Goal: Transaction & Acquisition: Download file/media

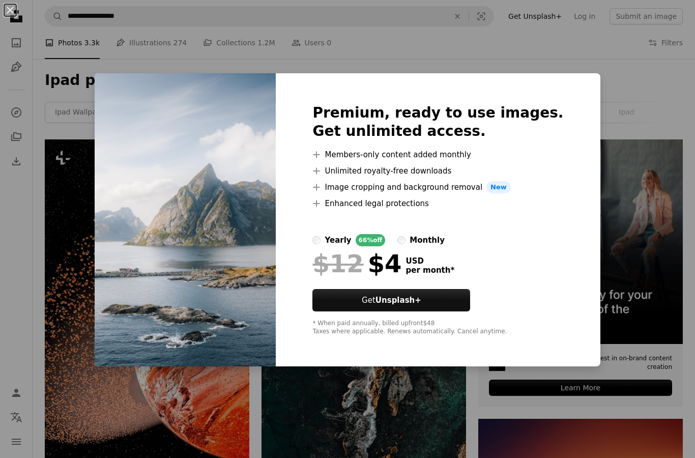
scroll to position [480, 0]
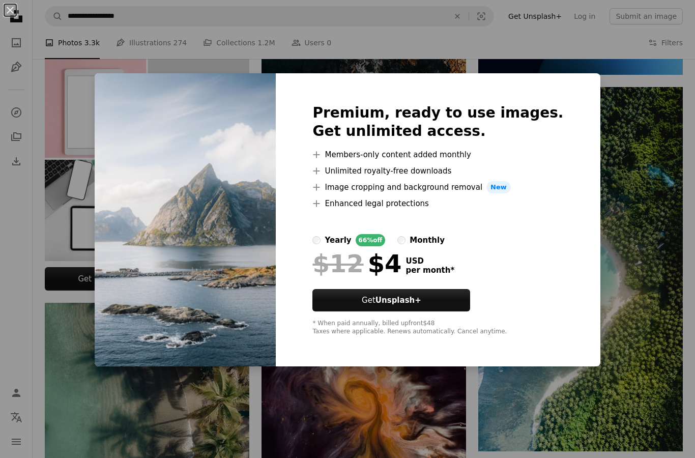
click at [66, 148] on div "An X shape Premium, ready to use images. Get unlimited access. A plus sign Memb…" at bounding box center [347, 229] width 695 height 458
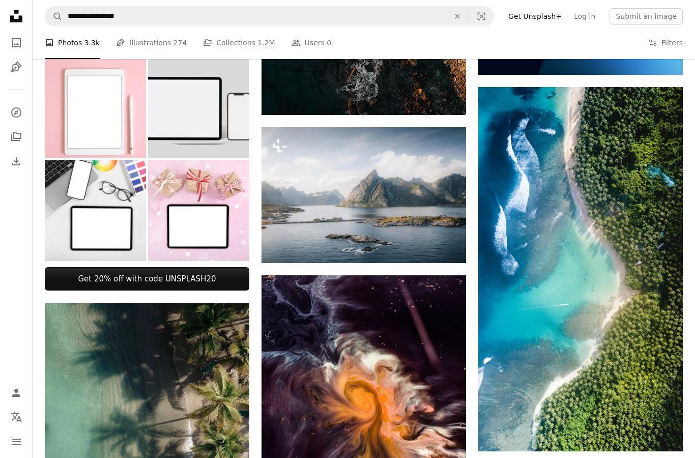
click at [65, 148] on img at bounding box center [95, 106] width 101 height 101
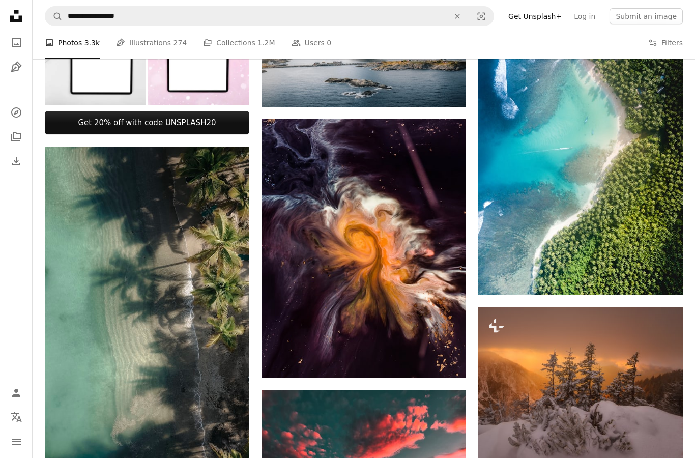
scroll to position [644, 0]
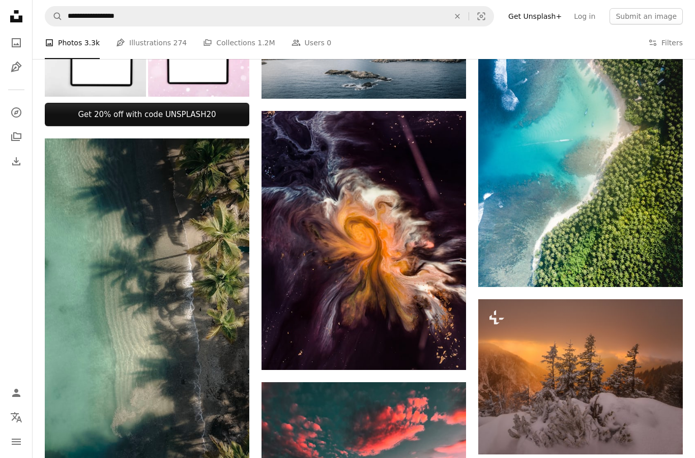
click at [663, 268] on icon "Download" at bounding box center [663, 268] width 7 height 7
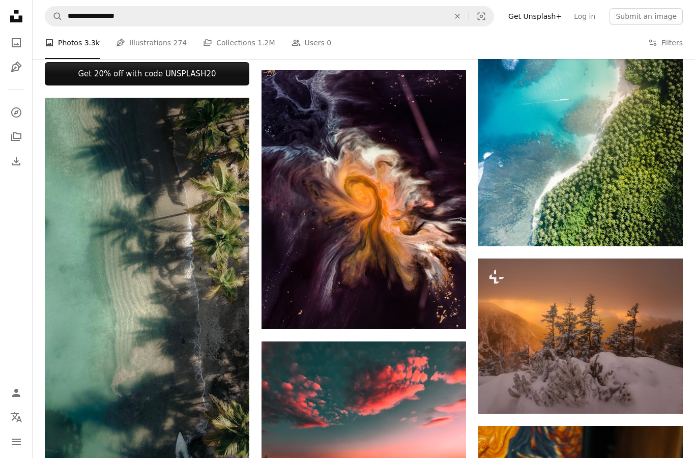
scroll to position [673, 0]
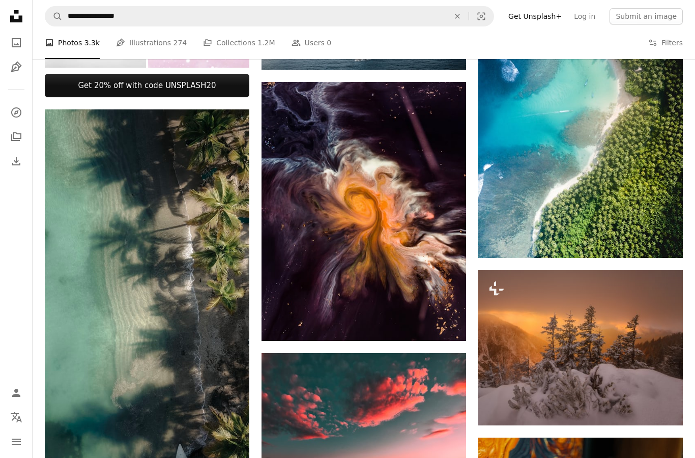
click at [644, 404] on button "A lock Download" at bounding box center [644, 407] width 57 height 16
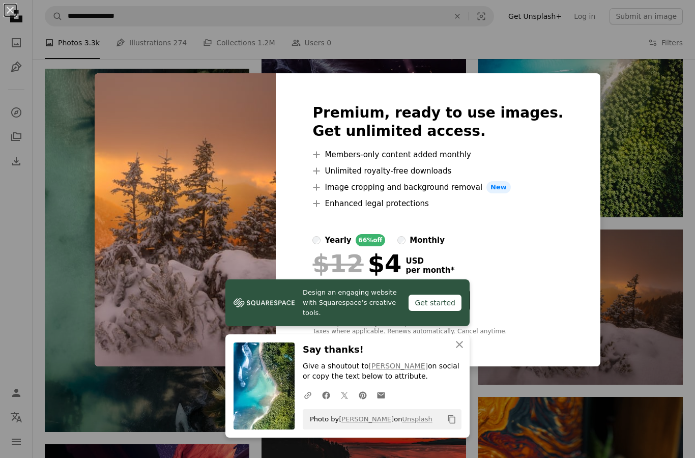
click at [596, 281] on div "An X shape Premium, ready to use images. Get unlimited access. A plus sign Memb…" at bounding box center [347, 229] width 695 height 458
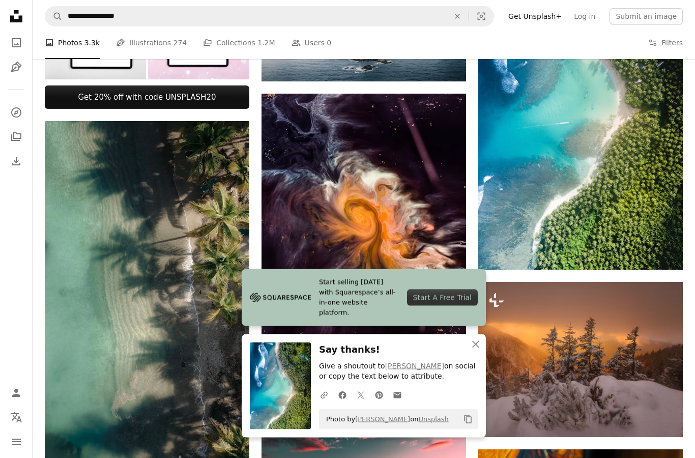
scroll to position [662, 0]
click at [669, 246] on link "Arrow pointing down" at bounding box center [662, 251] width 20 height 16
click at [662, 248] on icon "Arrow pointing down" at bounding box center [663, 251] width 8 height 12
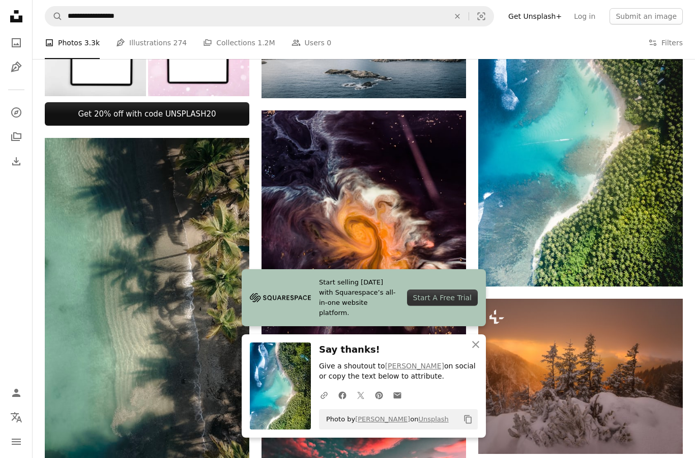
scroll to position [627, 0]
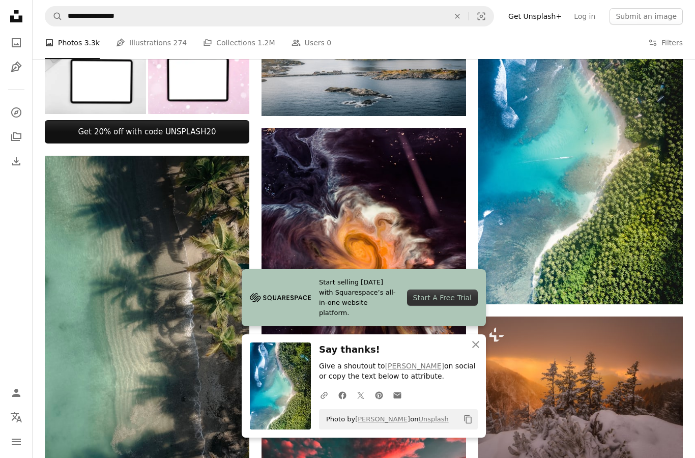
click at [661, 289] on icon "Arrow pointing down" at bounding box center [663, 285] width 8 height 12
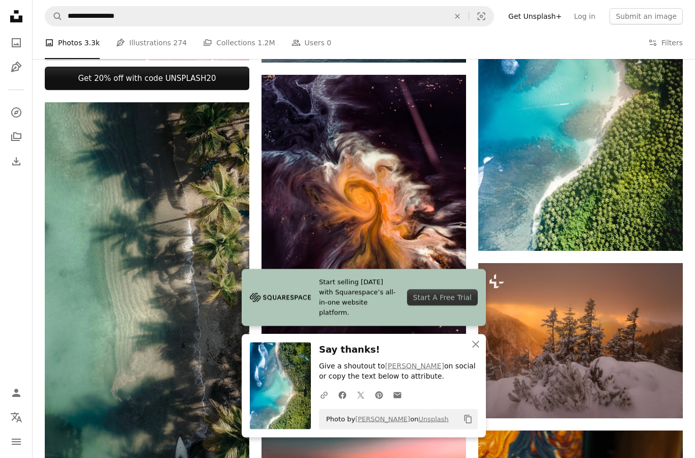
scroll to position [664, 0]
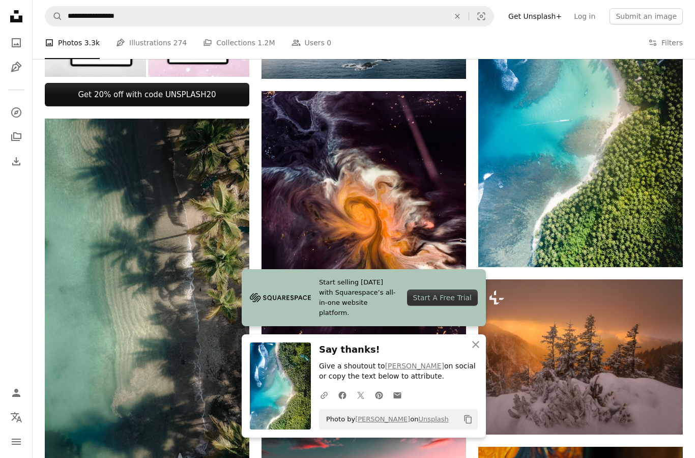
click at [662, 245] on icon "Download" at bounding box center [663, 248] width 7 height 7
click at [668, 248] on link "Arrow pointing down" at bounding box center [662, 249] width 20 height 16
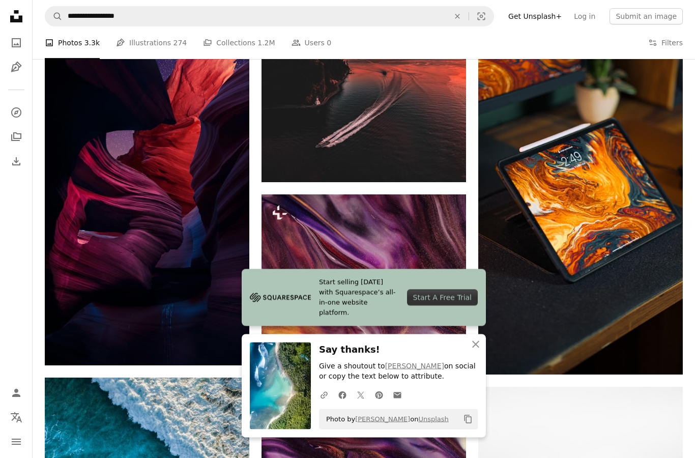
scroll to position [1100, 0]
click at [660, 354] on icon "Arrow pointing down" at bounding box center [663, 356] width 8 height 12
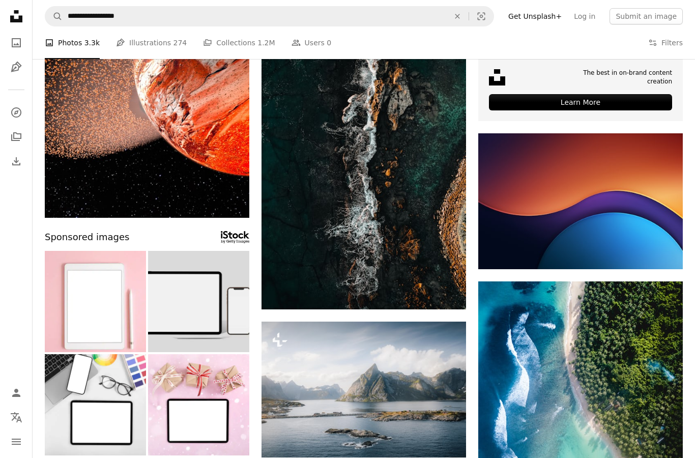
scroll to position [0, 0]
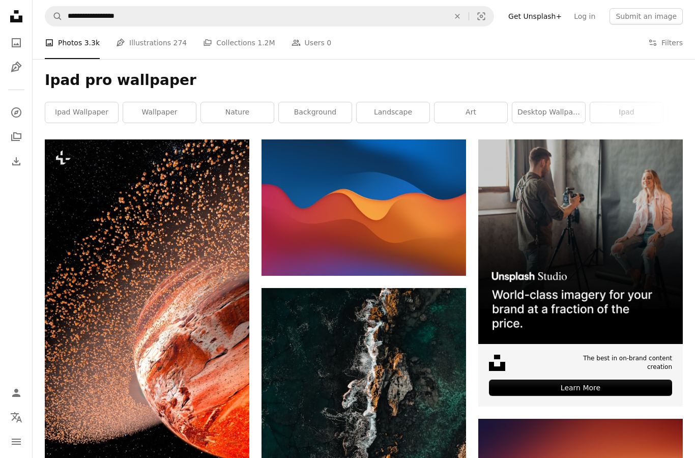
click at [158, 102] on link "wallpaper" at bounding box center [159, 112] width 73 height 20
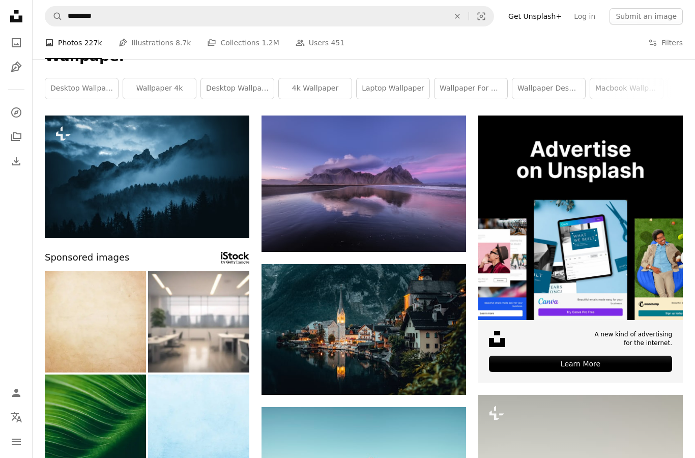
scroll to position [37, 0]
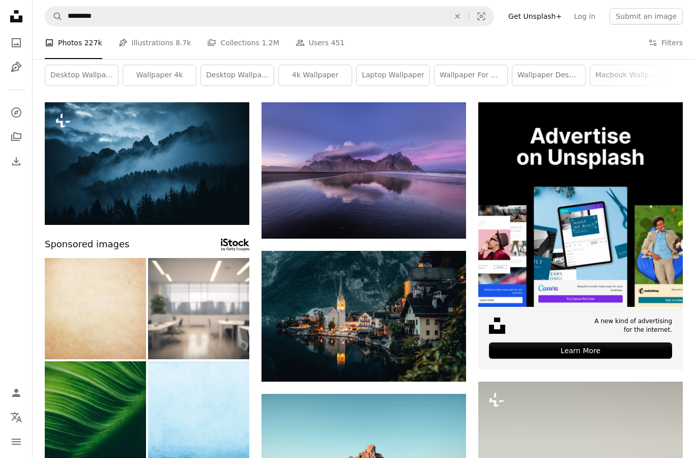
click at [452, 218] on link "Arrow pointing down" at bounding box center [446, 220] width 20 height 16
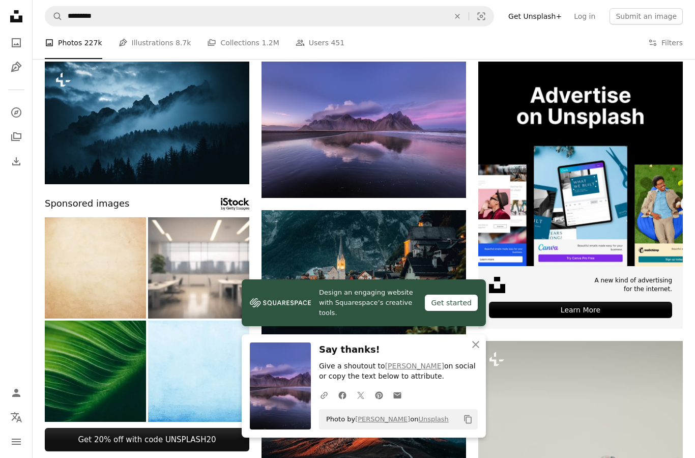
click at [452, 324] on link "Design an engaging website with Squarespace’s creative tools. Get started" at bounding box center [364, 302] width 244 height 47
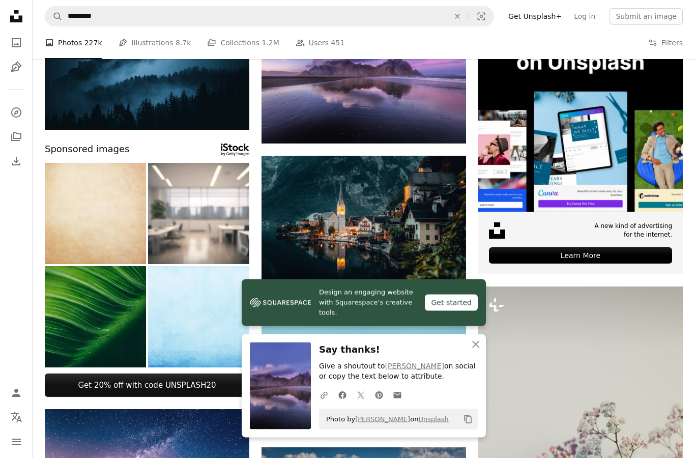
scroll to position [134, 0]
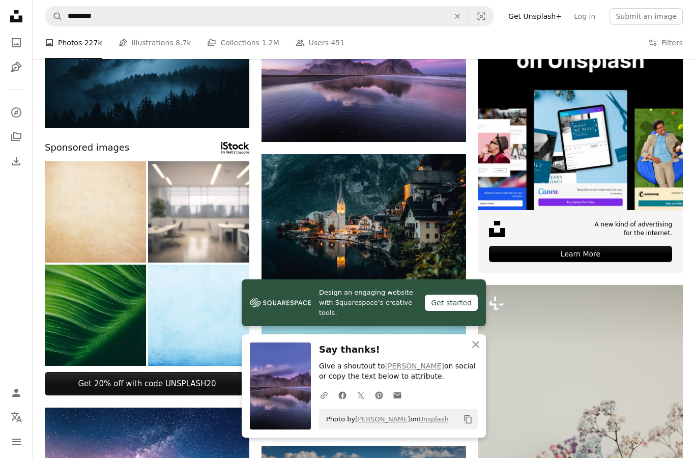
click at [447, 267] on icon "Download" at bounding box center [446, 266] width 7 height 7
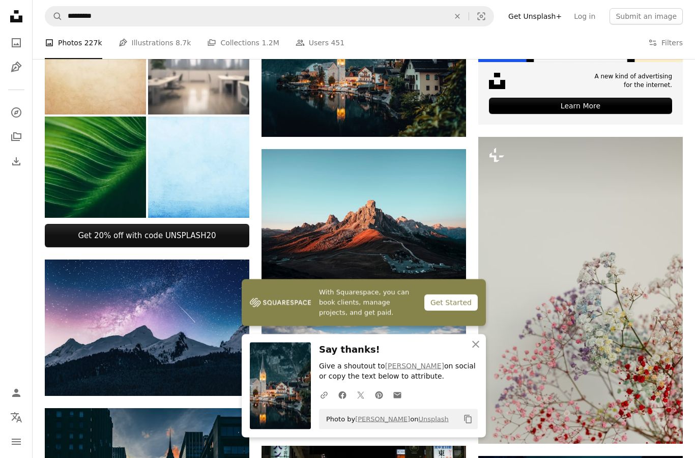
scroll to position [282, 0]
click at [445, 264] on icon "Download" at bounding box center [446, 266] width 7 height 7
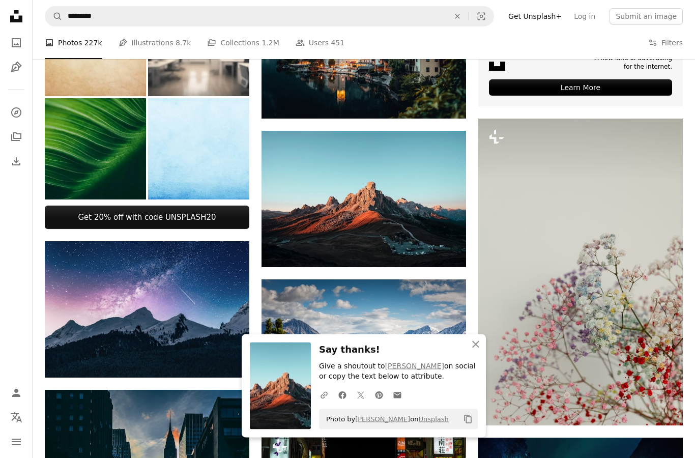
scroll to position [300, 0]
click at [227, 359] on icon "Download" at bounding box center [229, 358] width 7 height 7
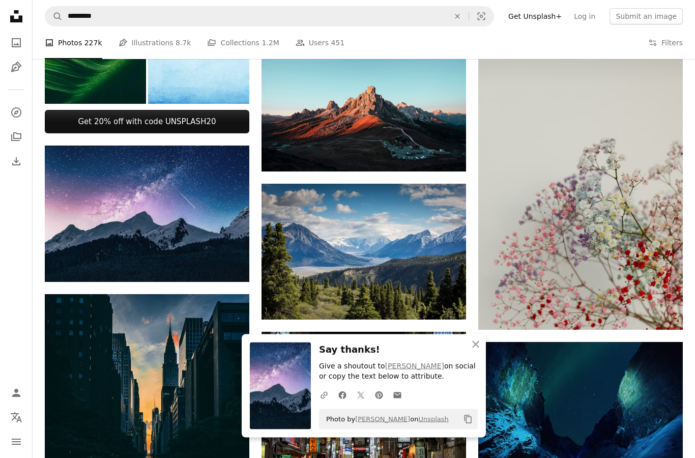
scroll to position [396, 0]
click at [442, 305] on icon "Arrow pointing down" at bounding box center [446, 301] width 8 height 12
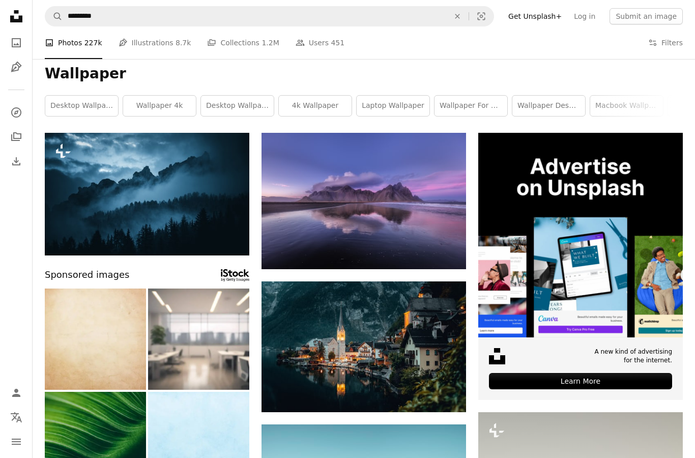
scroll to position [7, 0]
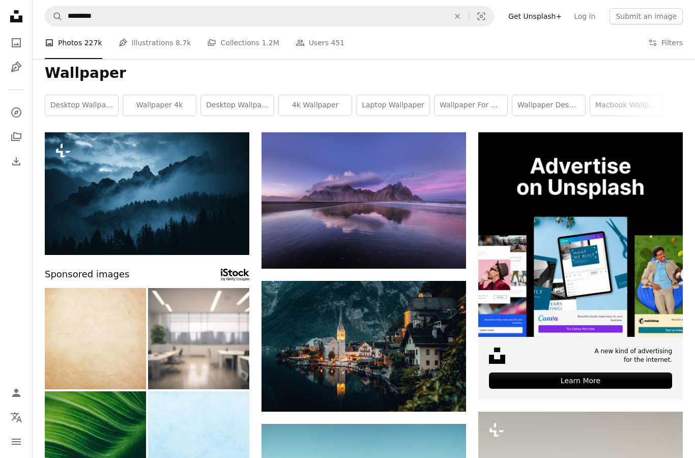
click at [131, 41] on link "Pen Tool Illustrations 8.7k" at bounding box center [155, 42] width 73 height 33
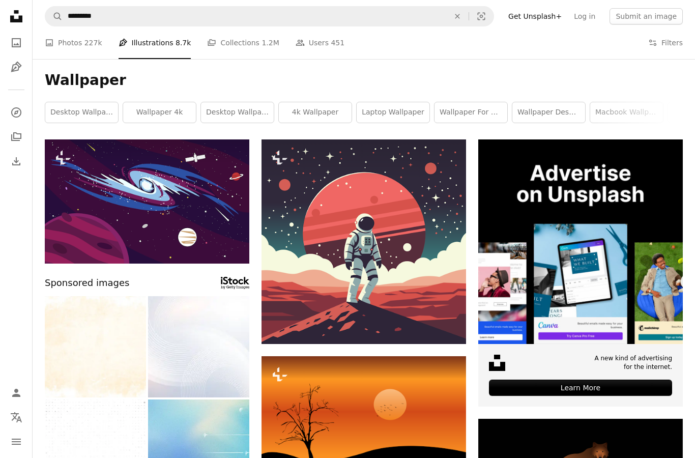
click at [229, 43] on link "A stack of folders Collections 1.2M" at bounding box center [243, 42] width 72 height 33
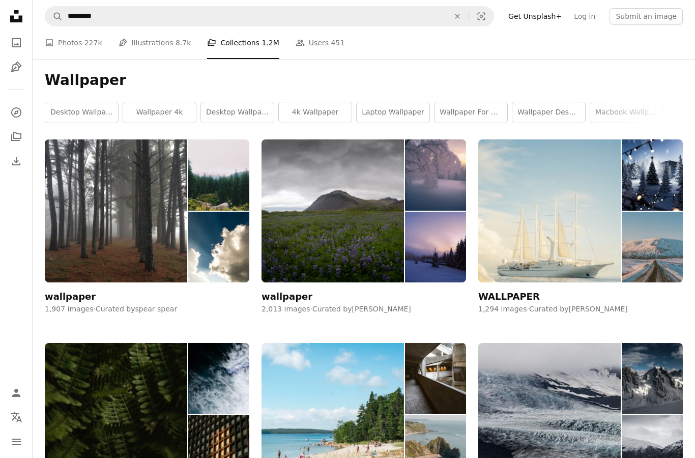
click at [67, 33] on link "A photo Photos 227k" at bounding box center [74, 42] width 58 height 33
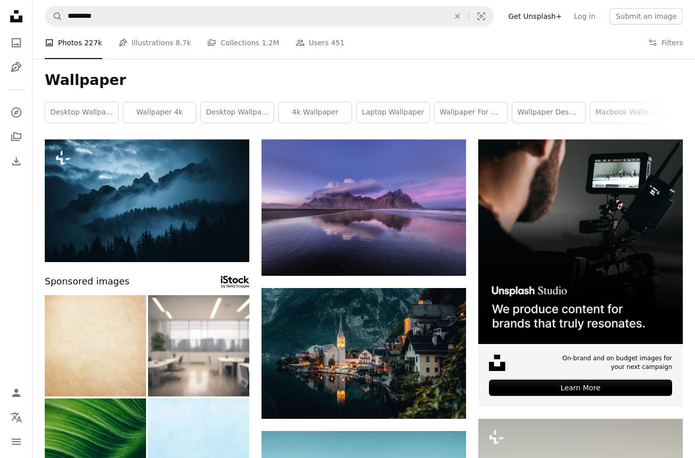
click at [230, 107] on link "desktop wallpaper" at bounding box center [237, 112] width 73 height 20
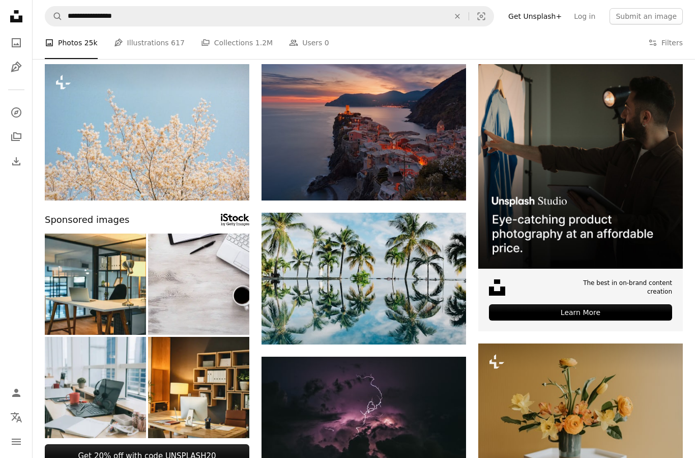
scroll to position [75, 0]
click at [442, 184] on icon "Arrow pointing down" at bounding box center [446, 182] width 8 height 12
click at [449, 179] on icon "Arrow pointing down" at bounding box center [446, 182] width 8 height 12
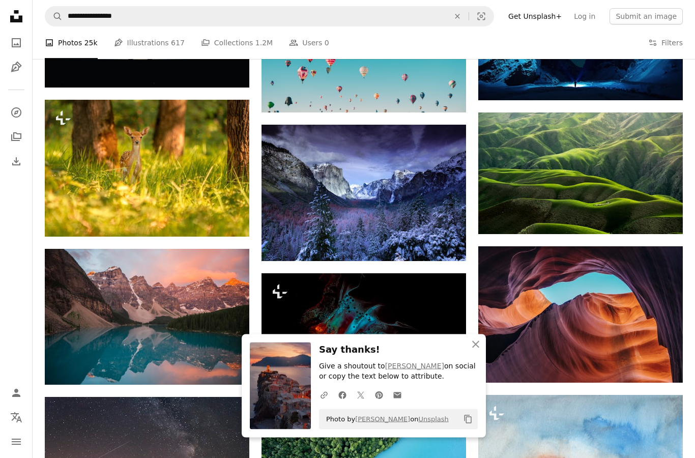
scroll to position [604, 0]
click at [444, 247] on icon "Arrow pointing down" at bounding box center [446, 242] width 8 height 12
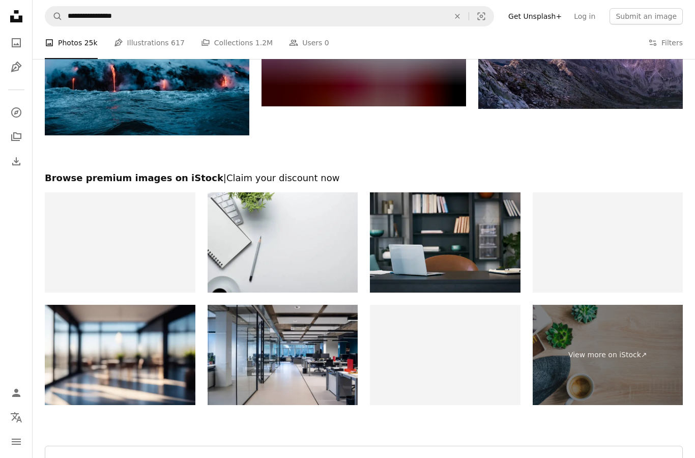
scroll to position [1252, 0]
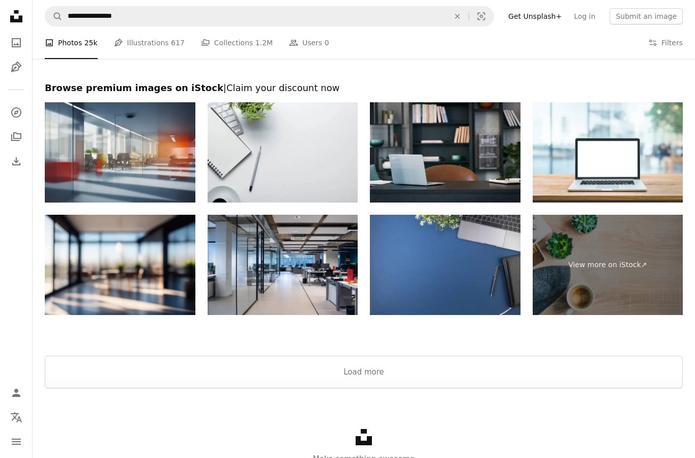
click at [501, 368] on button "Load more" at bounding box center [364, 372] width 638 height 33
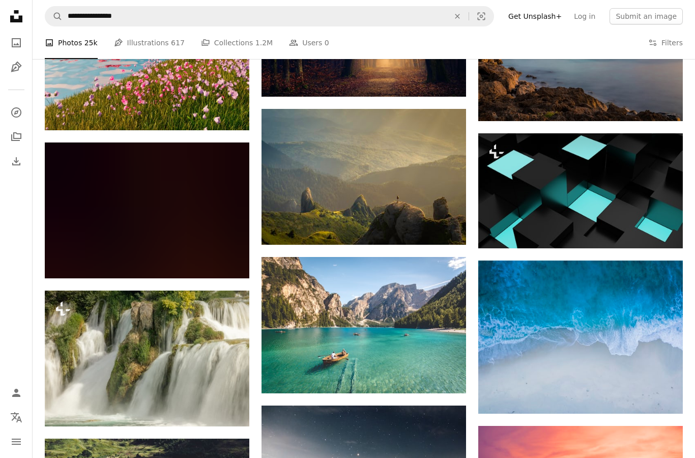
scroll to position [2041, 0]
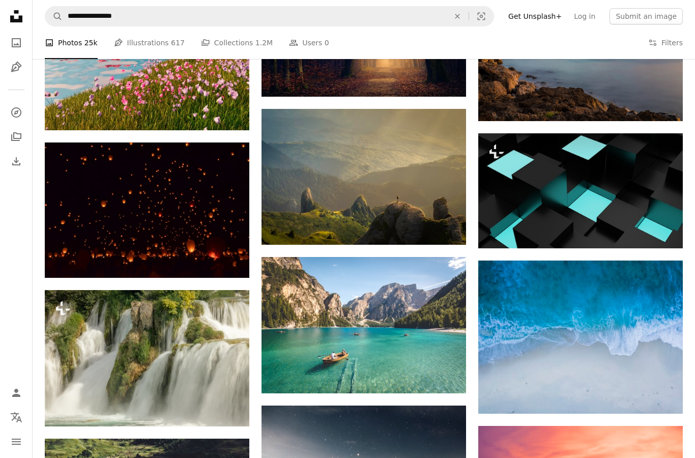
click at [439, 223] on link "Arrow pointing down" at bounding box center [446, 226] width 20 height 16
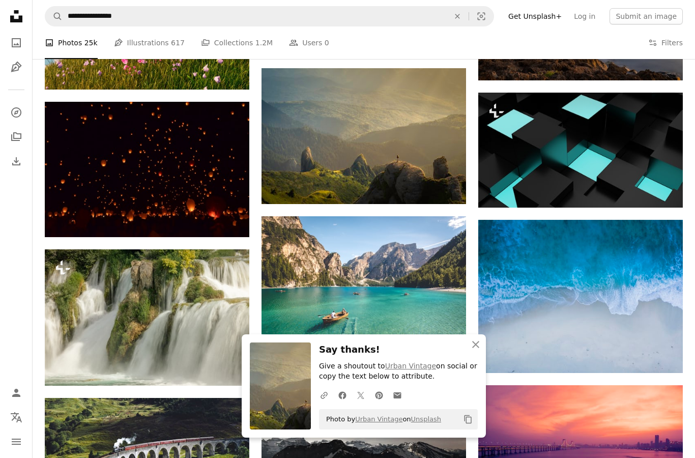
scroll to position [2085, 0]
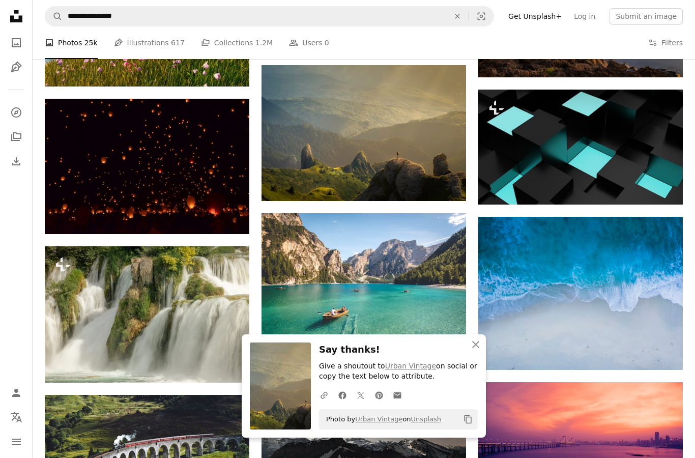
click at [449, 325] on icon "Arrow pointing down" at bounding box center [446, 331] width 8 height 12
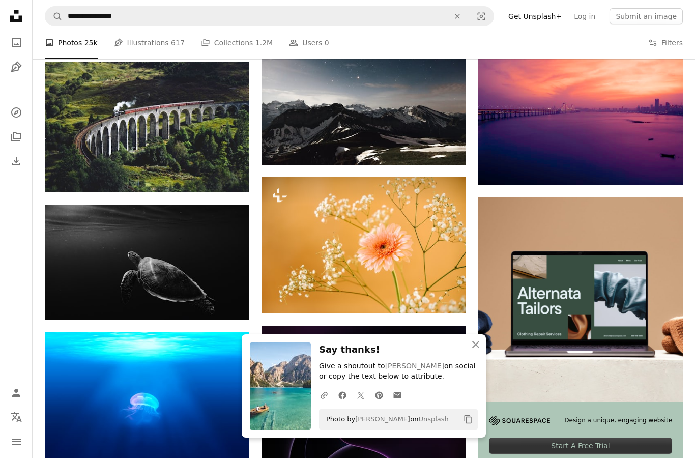
scroll to position [2417, 0]
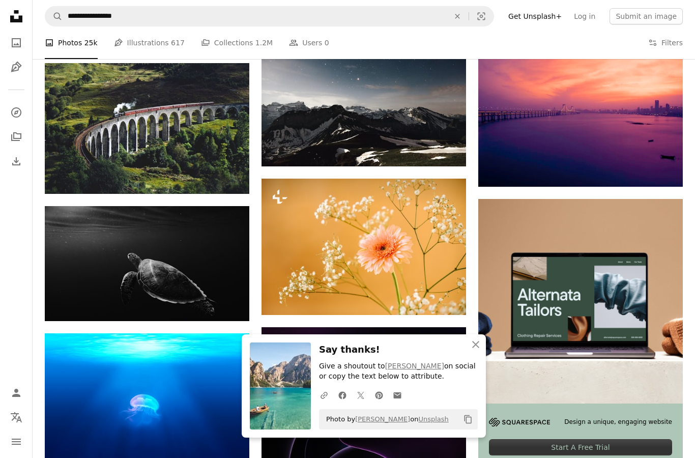
click at [659, 166] on icon "Arrow pointing down" at bounding box center [663, 168] width 8 height 12
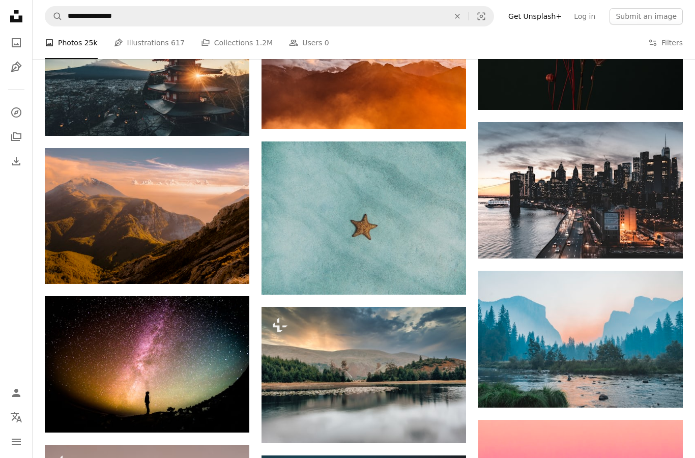
scroll to position [3242, 0]
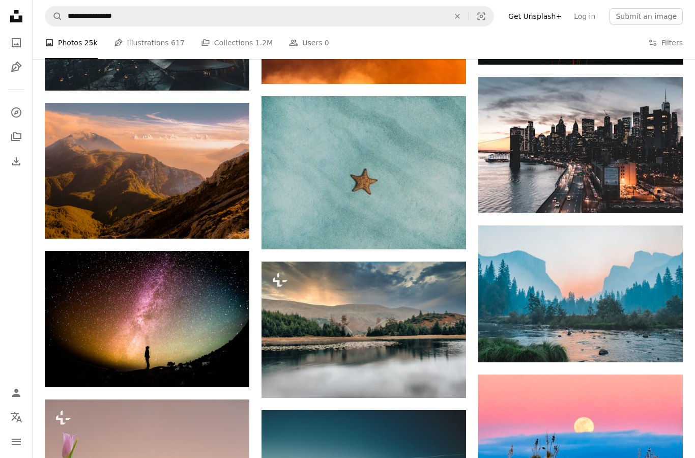
click at [667, 338] on link "Arrow pointing down" at bounding box center [662, 344] width 20 height 16
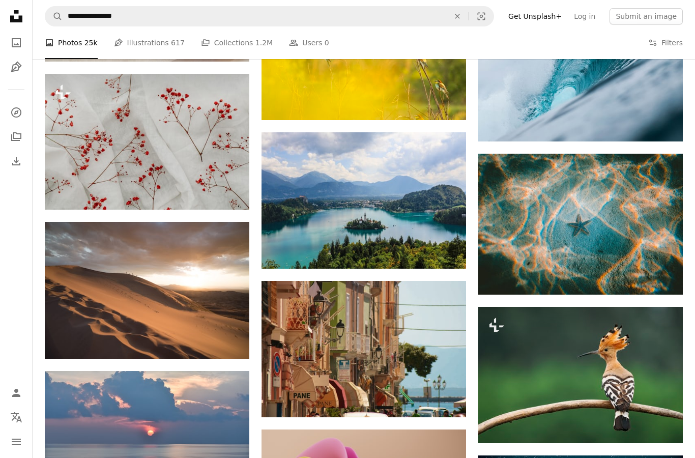
scroll to position [5947, 0]
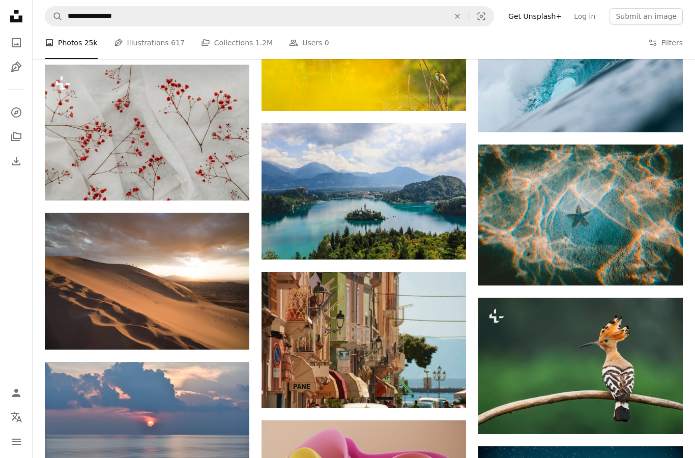
click at [447, 240] on icon "Arrow pointing down" at bounding box center [446, 241] width 8 height 12
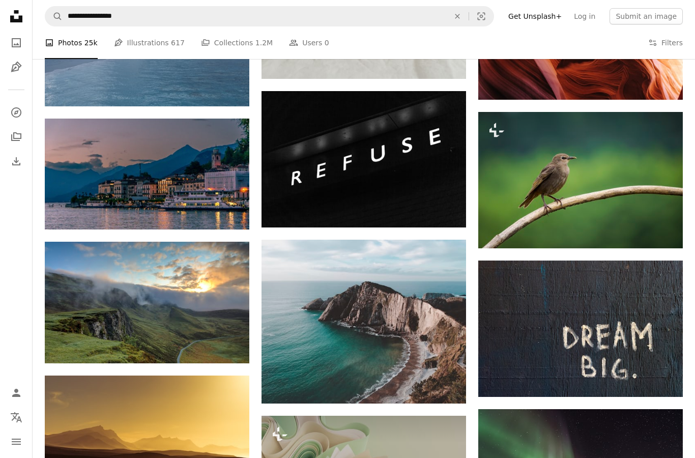
scroll to position [8892, 0]
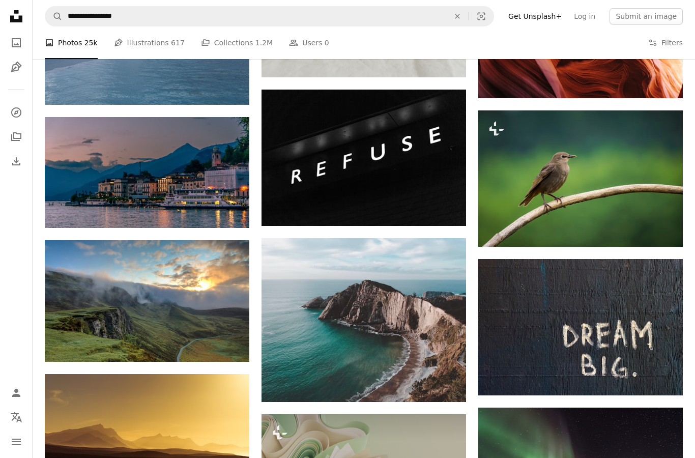
click at [234, 207] on link "Arrow pointing down" at bounding box center [229, 210] width 20 height 16
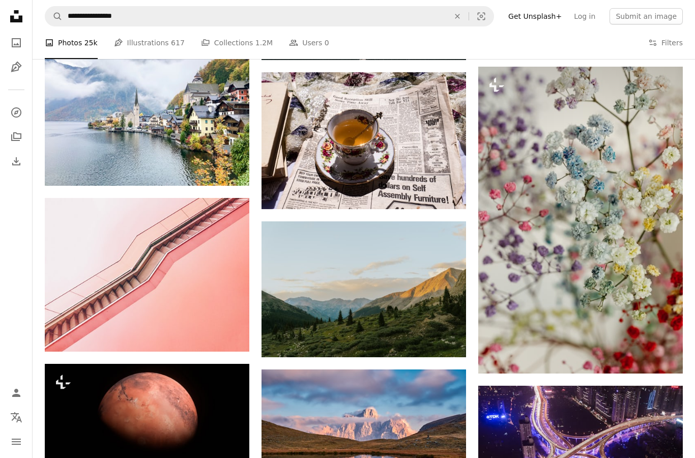
scroll to position [9526, 0]
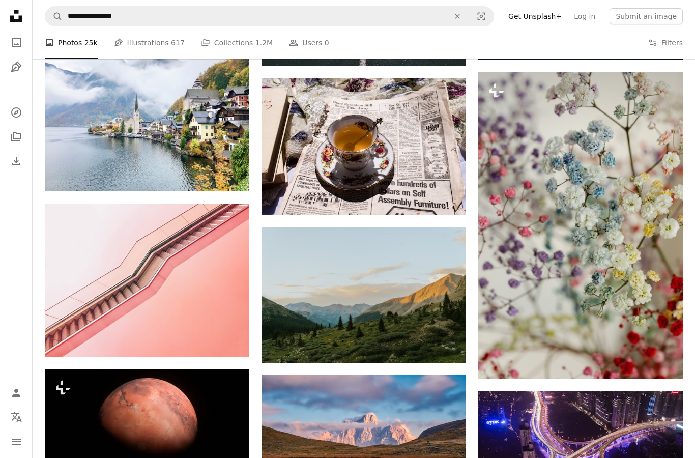
click at [103, 132] on img at bounding box center [147, 115] width 205 height 154
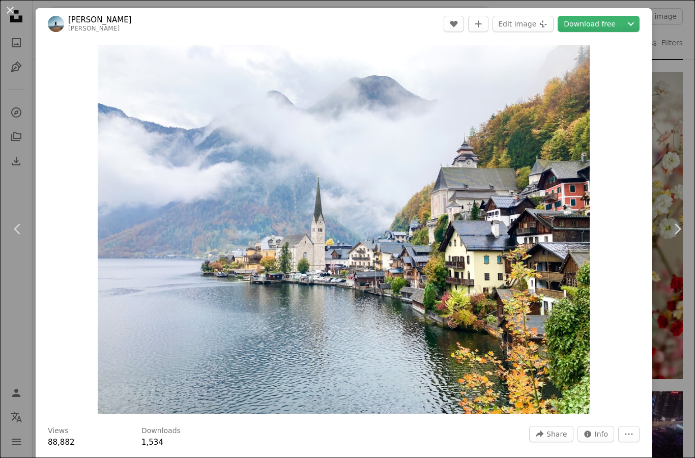
click at [679, 57] on div "An X shape Chevron left Chevron right [PERSON_NAME] [PERSON_NAME] A heart A plu…" at bounding box center [347, 229] width 695 height 458
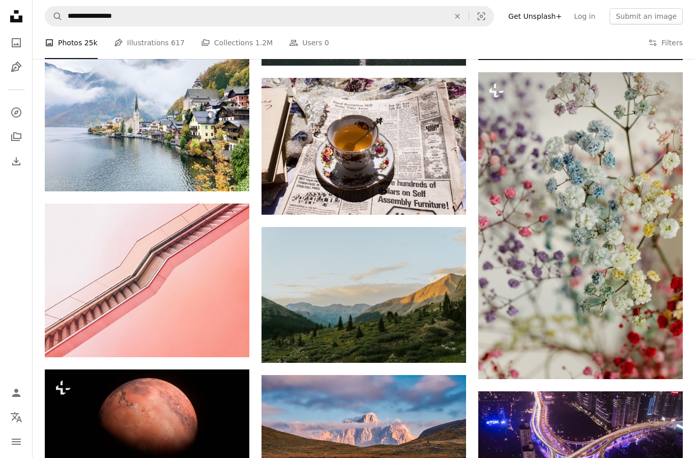
click at [224, 175] on link "Arrow pointing down" at bounding box center [229, 173] width 20 height 16
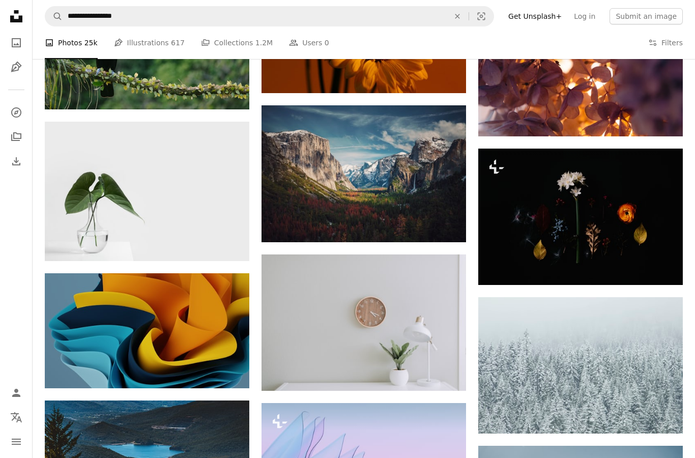
scroll to position [17175, 0]
